Goal: Transaction & Acquisition: Purchase product/service

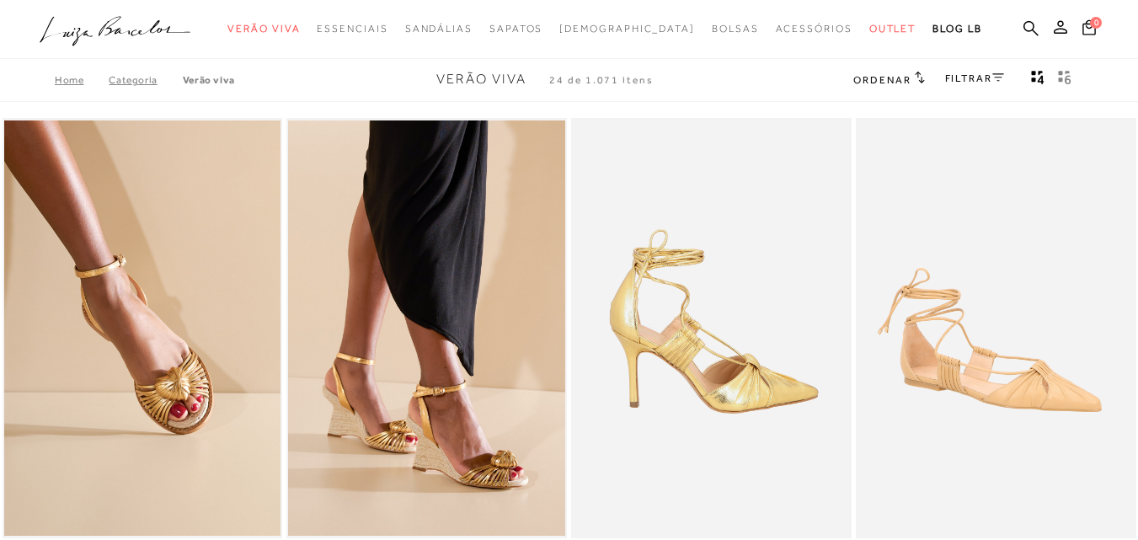
click at [700, 340] on img at bounding box center [712, 328] width 279 height 420
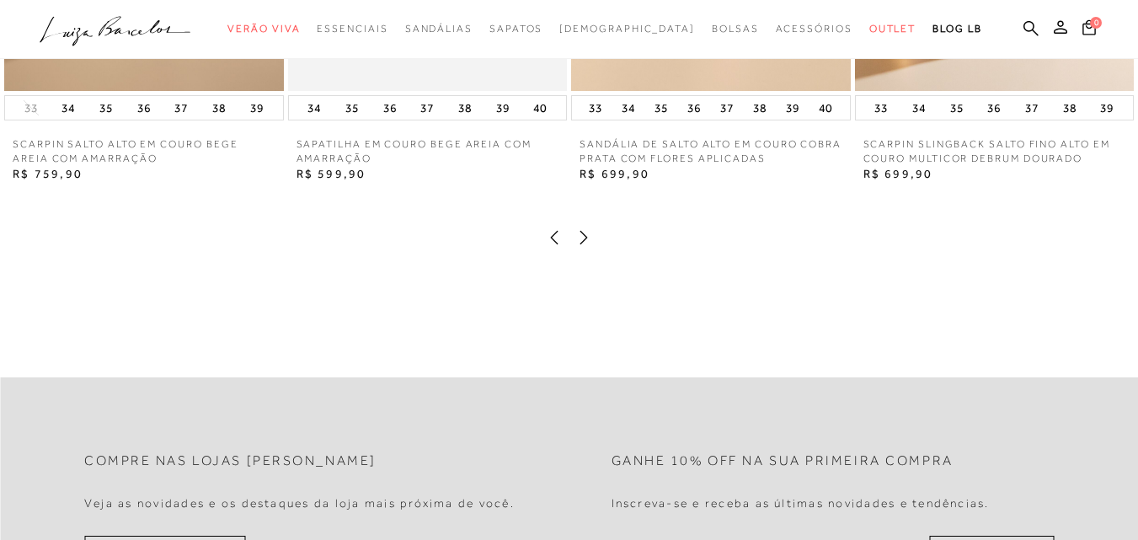
scroll to position [2191, 0]
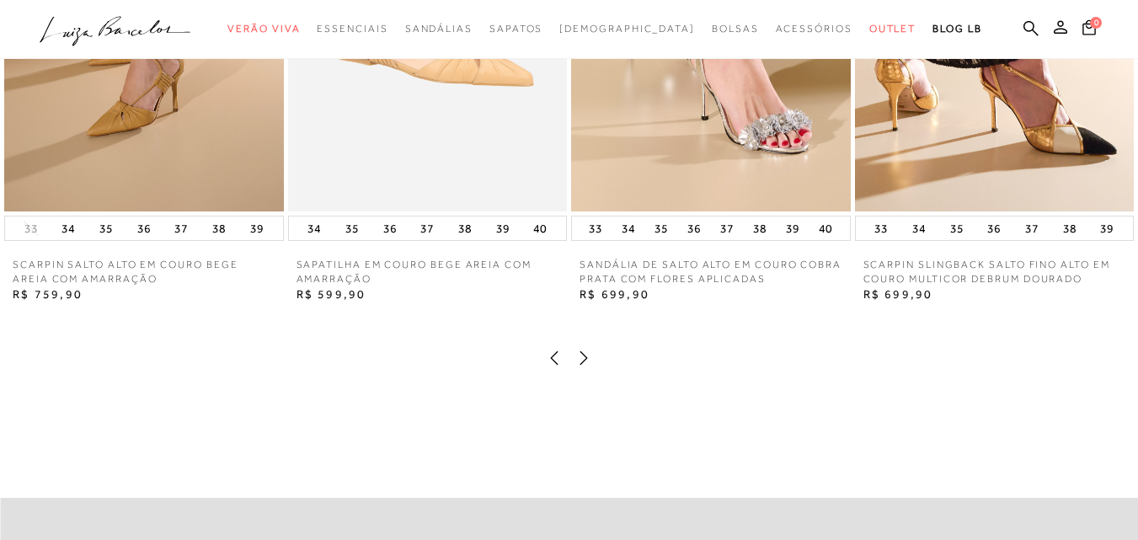
click at [581, 367] on icon at bounding box center [583, 358] width 17 height 17
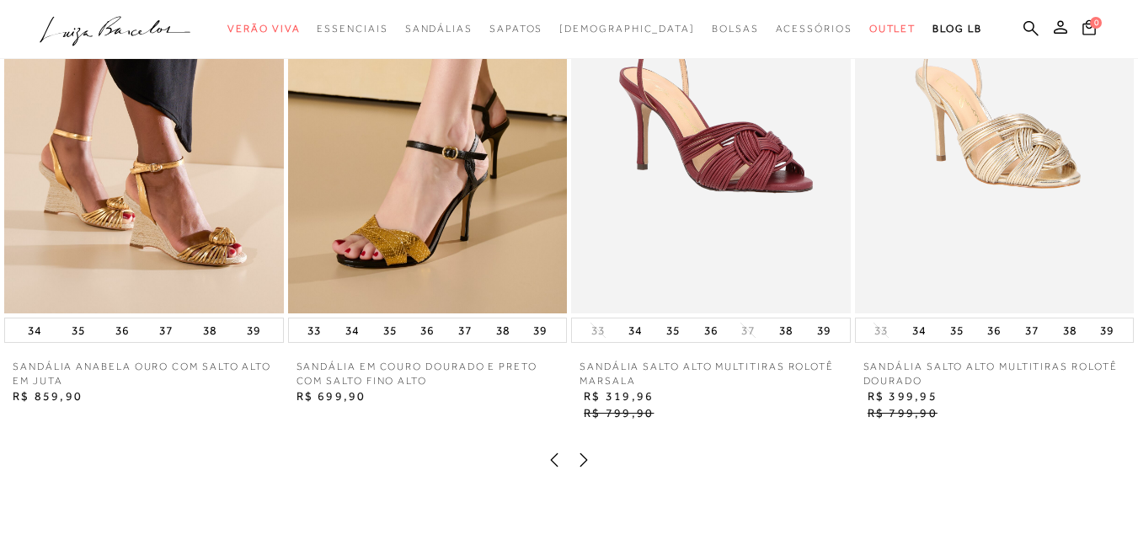
scroll to position [2106, 0]
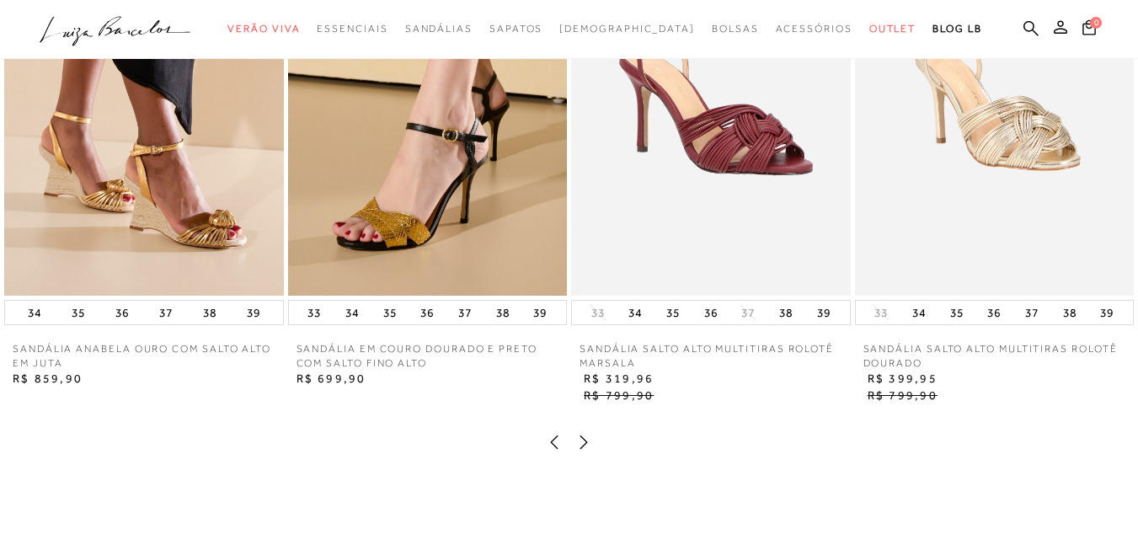
click at [578, 451] on icon at bounding box center [583, 442] width 17 height 17
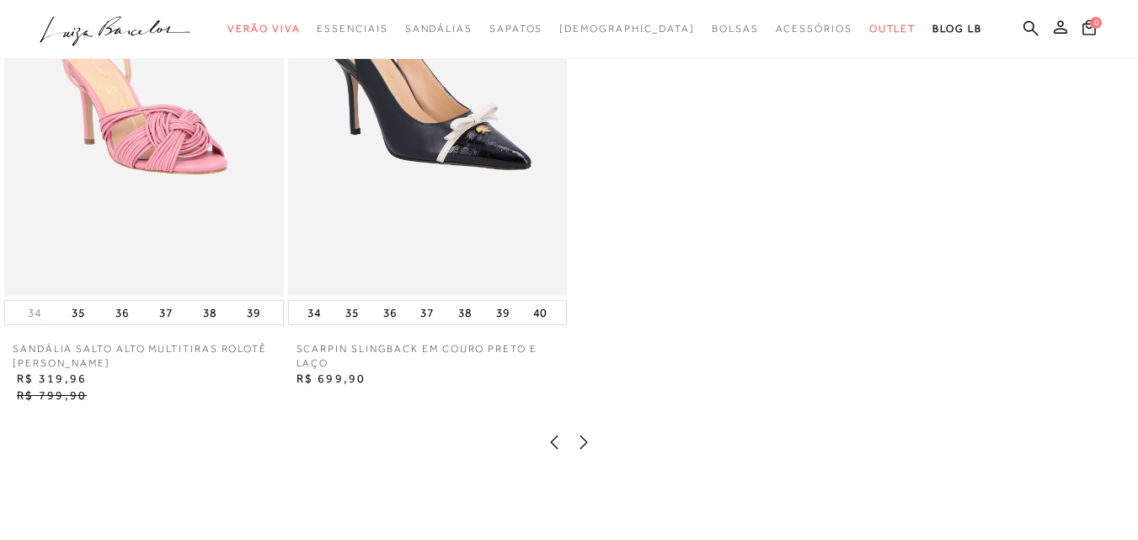
click at [578, 451] on icon at bounding box center [583, 442] width 17 height 17
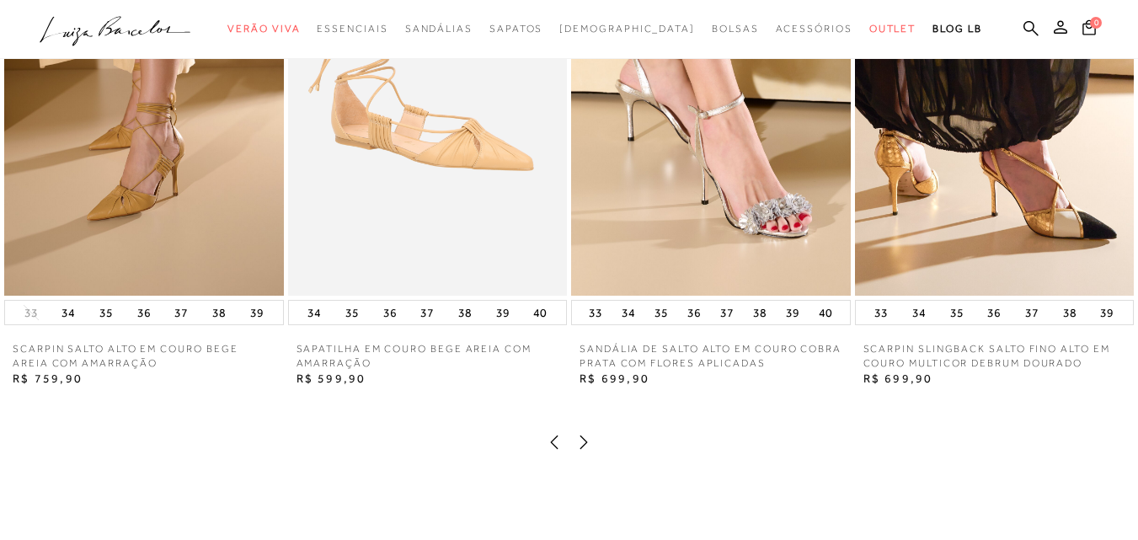
click at [578, 451] on icon at bounding box center [583, 442] width 17 height 17
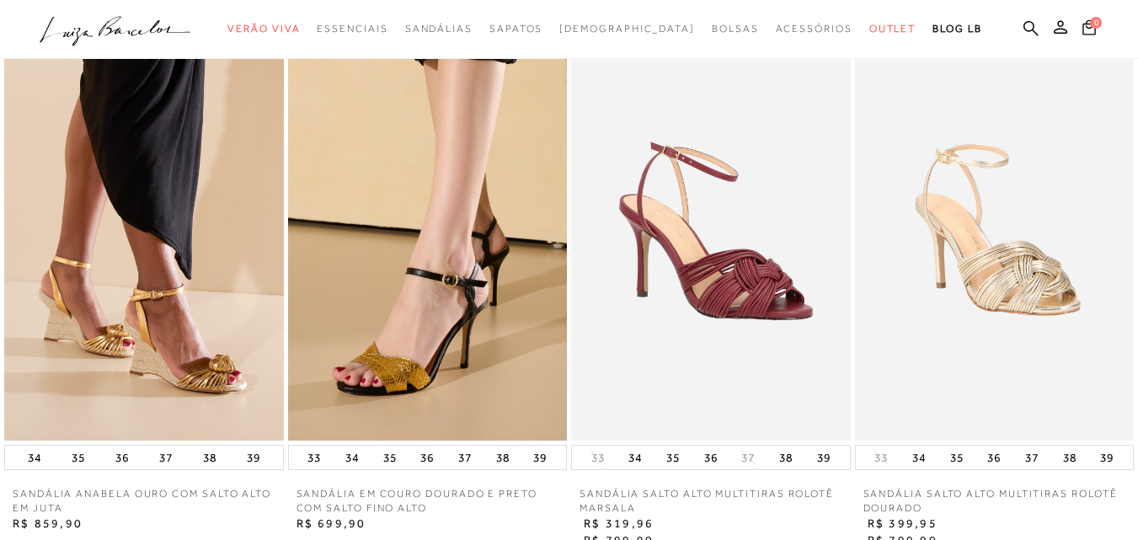
scroll to position [1601, 0]
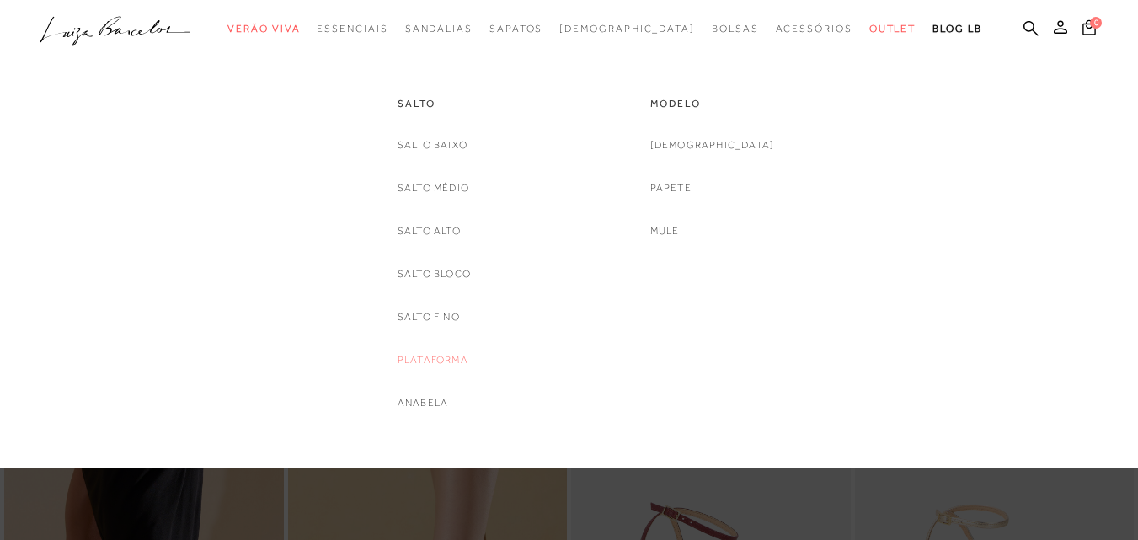
click at [432, 356] on link "Plataforma" at bounding box center [433, 360] width 71 height 18
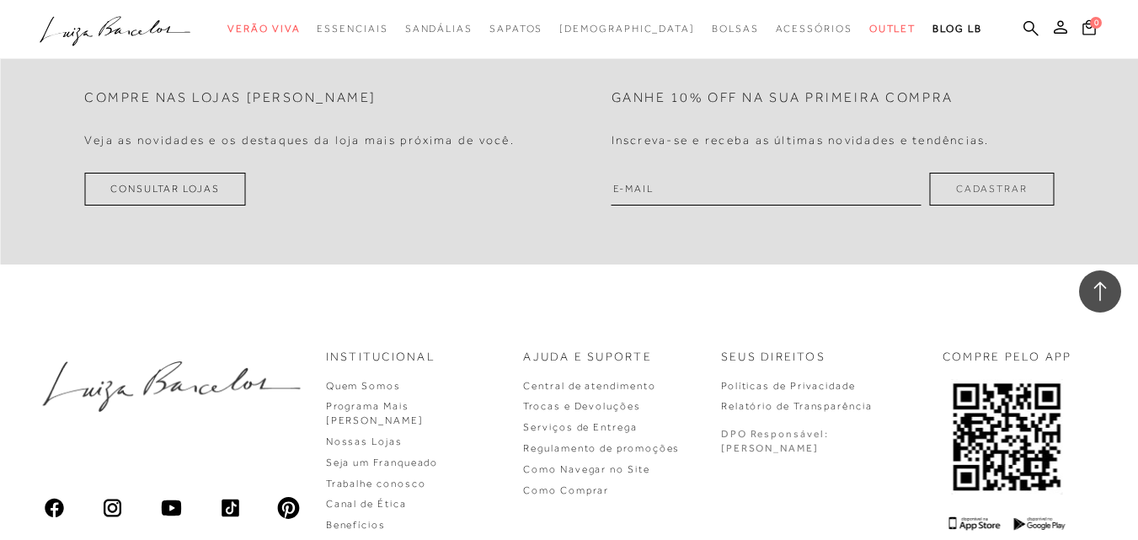
scroll to position [2780, 0]
